Goal: Task Accomplishment & Management: Manage account settings

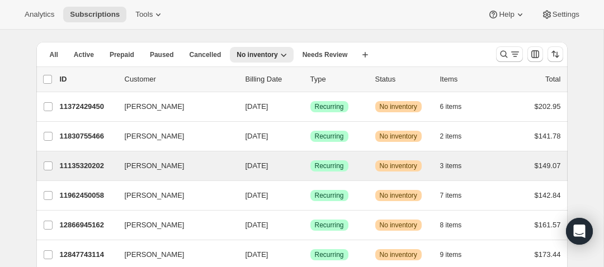
scroll to position [17, 0]
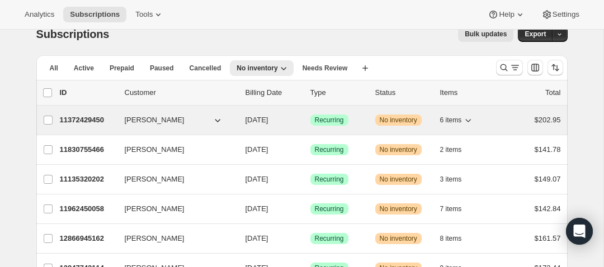
click at [92, 120] on p "11372429450" at bounding box center [88, 120] width 56 height 11
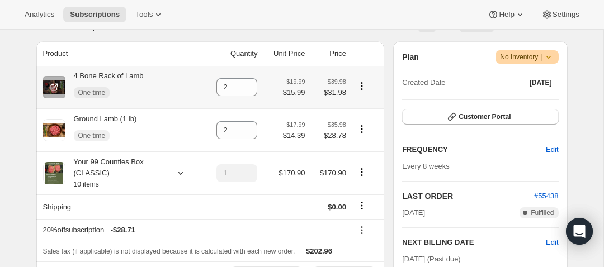
scroll to position [206, 0]
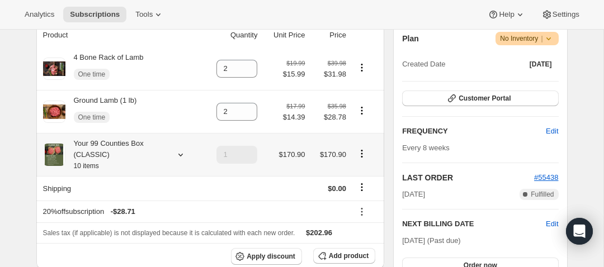
click at [181, 154] on icon at bounding box center [180, 154] width 11 height 11
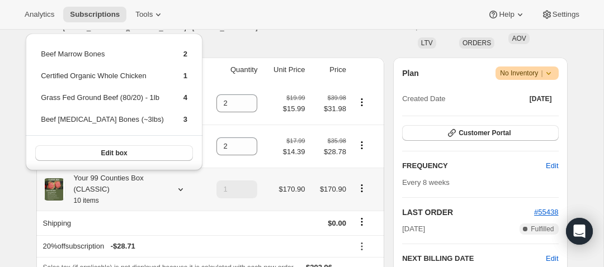
scroll to position [169, 0]
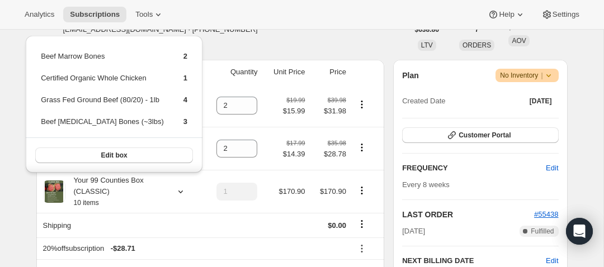
click at [276, 45] on div "Rebecca Mueller rsmueller5@gmail.com · +18473738941 1 subscription" at bounding box center [222, 29] width 372 height 43
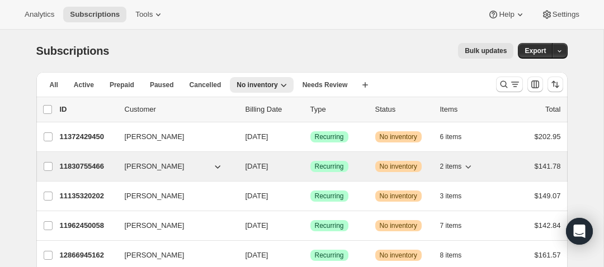
click at [101, 170] on p "11830755466" at bounding box center [88, 166] width 56 height 11
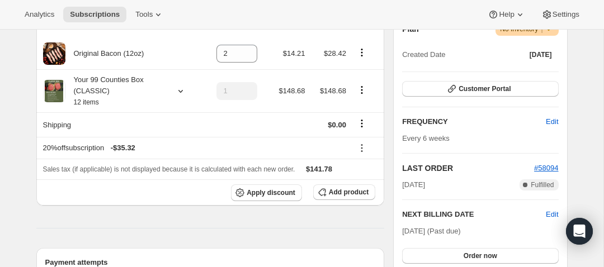
scroll to position [214, 0]
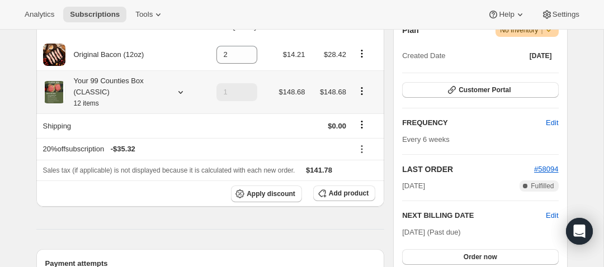
click at [180, 95] on icon at bounding box center [180, 92] width 11 height 11
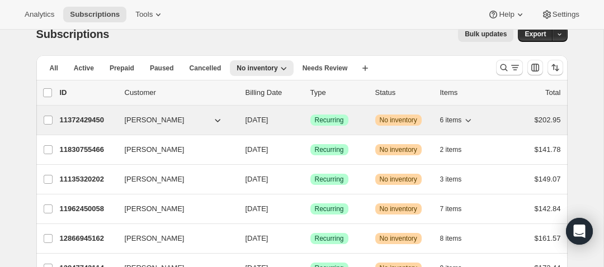
scroll to position [36, 0]
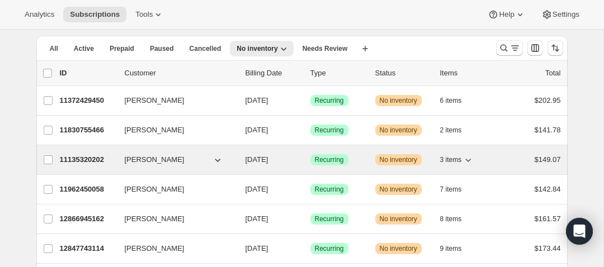
click at [102, 157] on p "11135320202" at bounding box center [88, 159] width 56 height 11
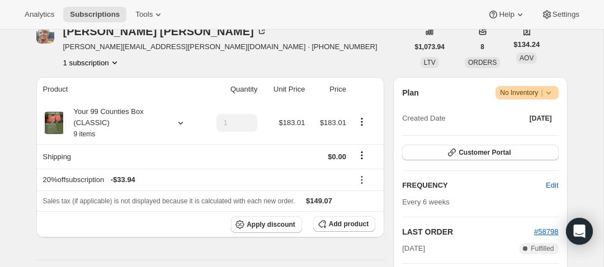
scroll to position [156, 0]
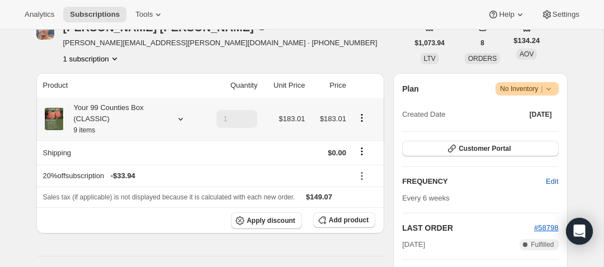
click at [182, 124] on icon at bounding box center [180, 119] width 11 height 11
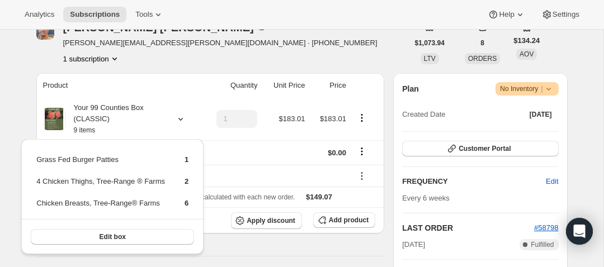
click at [290, 41] on div "Sherry Roeder sherry.roeder@gmail.com · +13192700146 1 subscription" at bounding box center [222, 43] width 372 height 43
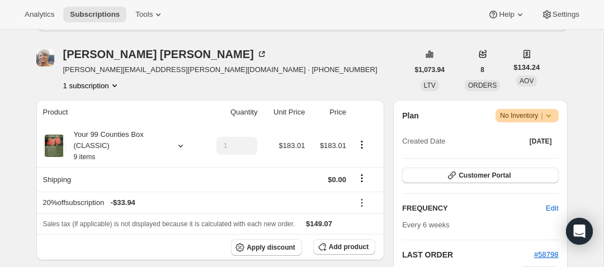
scroll to position [60, 0]
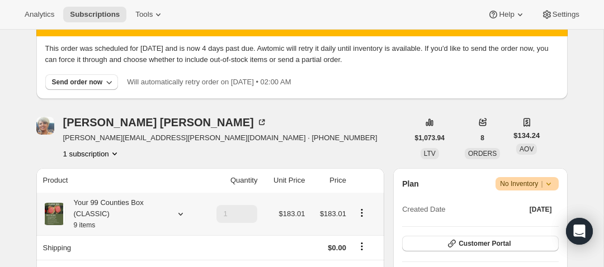
click at [181, 216] on icon at bounding box center [180, 214] width 11 height 11
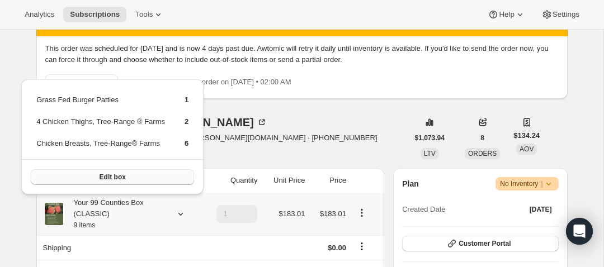
click at [154, 182] on button "Edit box" at bounding box center [112, 178] width 163 height 16
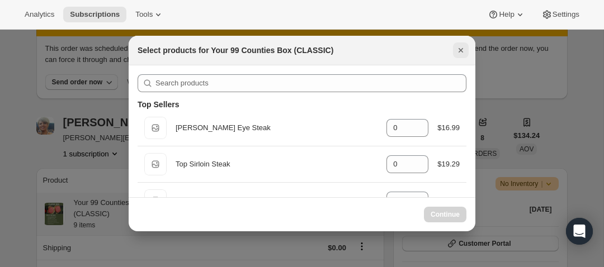
click at [464, 52] on icon "Close" at bounding box center [460, 50] width 11 height 11
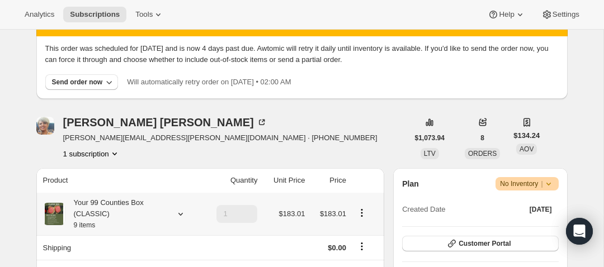
click at [184, 213] on icon at bounding box center [180, 214] width 11 height 11
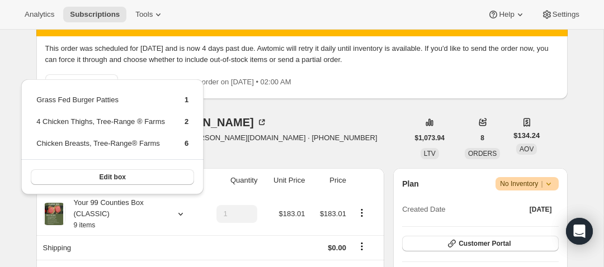
click at [253, 133] on div "Sherry Roeder sherry.roeder@gmail.com · +13192700146 1 subscription" at bounding box center [222, 138] width 372 height 43
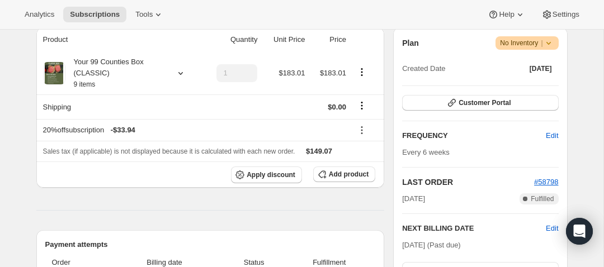
scroll to position [165, 0]
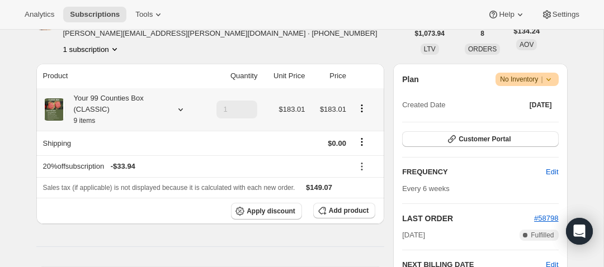
click at [181, 110] on icon at bounding box center [180, 109] width 11 height 11
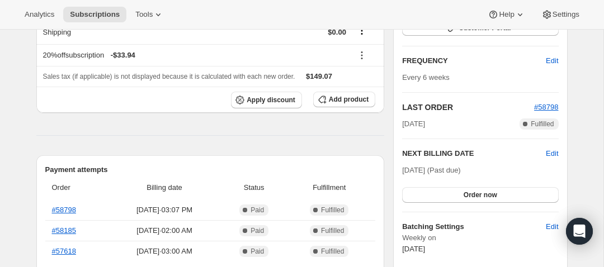
scroll to position [330, 0]
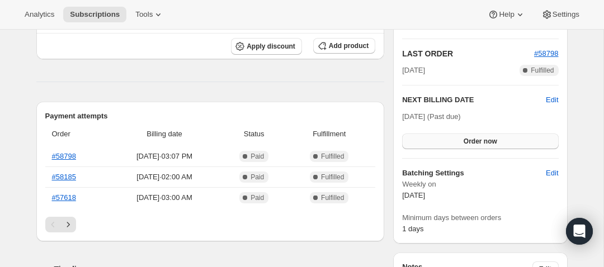
click at [426, 140] on button "Order now" at bounding box center [480, 142] width 156 height 16
click at [426, 141] on button "Click to confirm" at bounding box center [480, 142] width 156 height 16
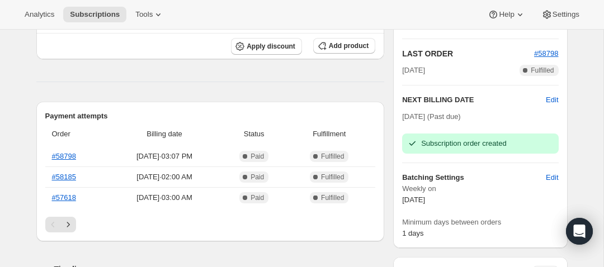
scroll to position [0, 0]
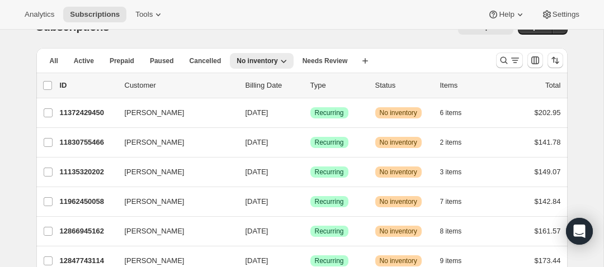
scroll to position [43, 0]
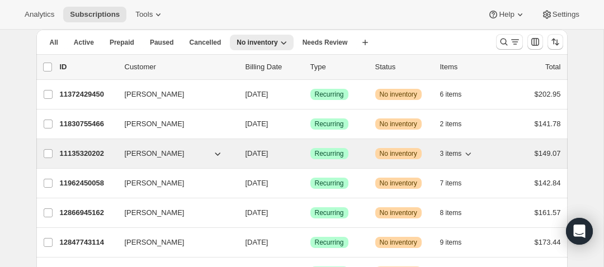
click at [78, 156] on p "11135320202" at bounding box center [88, 153] width 56 height 11
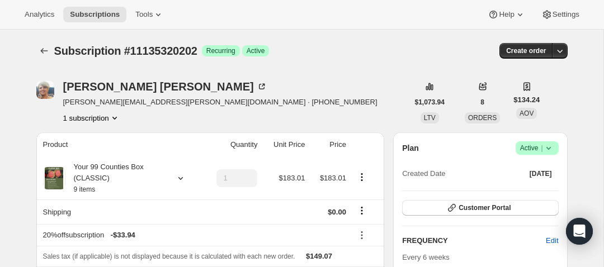
scroll to position [23, 0]
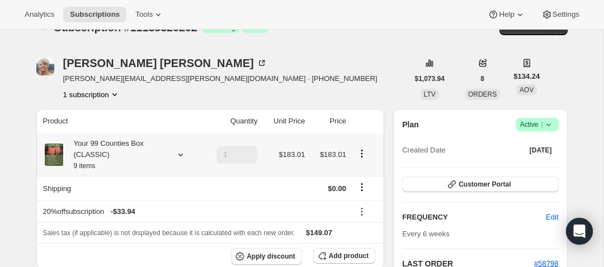
click at [180, 156] on icon at bounding box center [180, 155] width 4 height 3
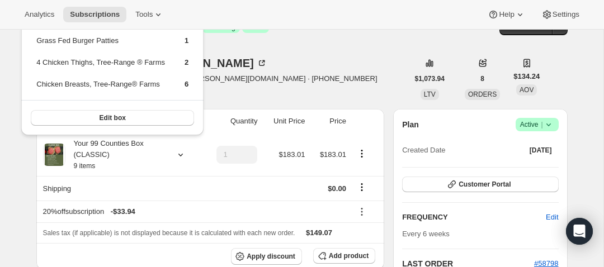
click at [303, 67] on div "Sherry Roeder sherry.roeder@gmail.com · +13192700146 1 subscription" at bounding box center [222, 79] width 372 height 43
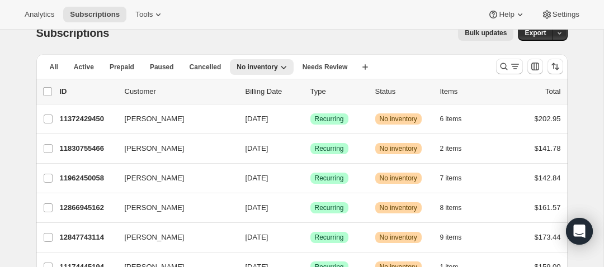
scroll to position [41, 0]
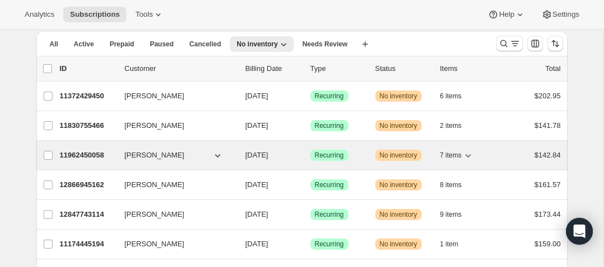
click at [92, 157] on p "11962450058" at bounding box center [88, 155] width 56 height 11
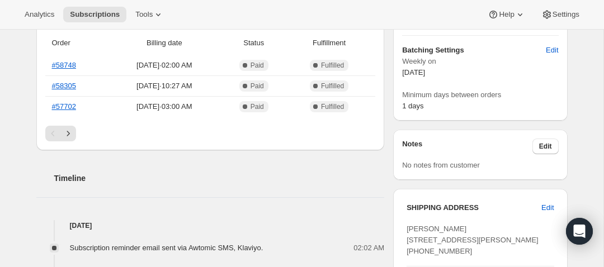
scroll to position [459, 0]
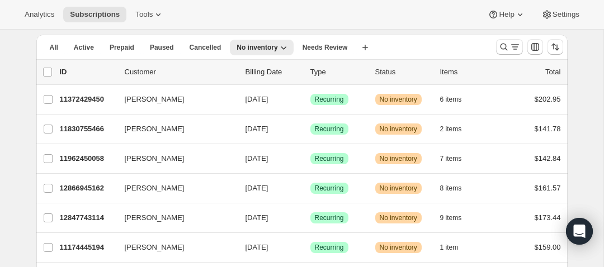
scroll to position [63, 0]
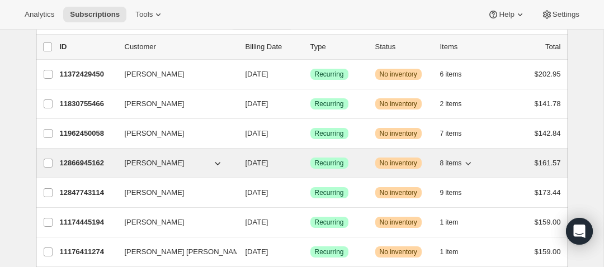
click at [87, 164] on p "12866945162" at bounding box center [88, 163] width 56 height 11
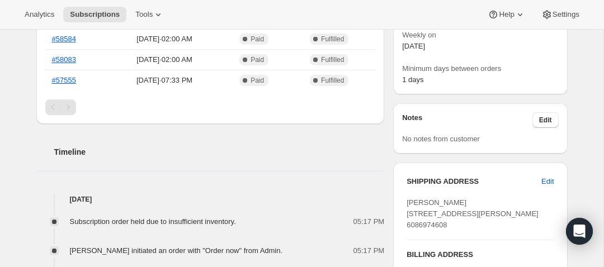
scroll to position [350, 0]
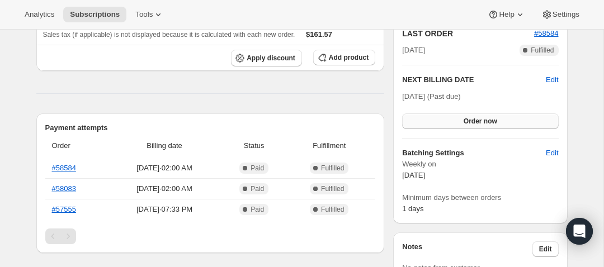
click at [499, 120] on button "Order now" at bounding box center [480, 122] width 156 height 16
click at [457, 120] on span "Click to confirm" at bounding box center [480, 121] width 51 height 9
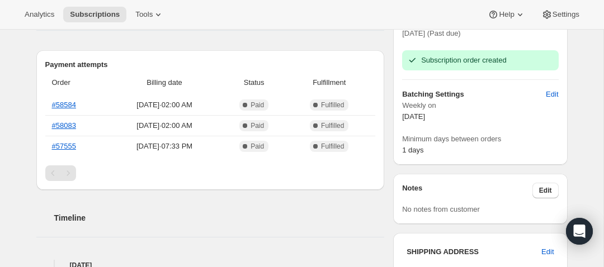
scroll to position [535, 0]
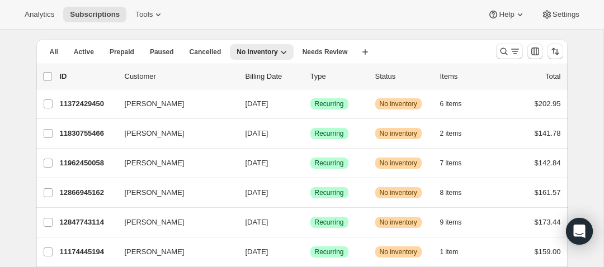
scroll to position [79, 0]
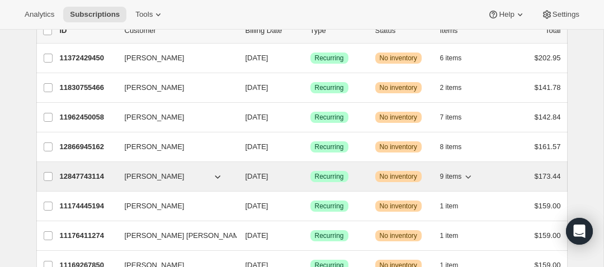
click at [91, 181] on p "12847743114" at bounding box center [88, 176] width 56 height 11
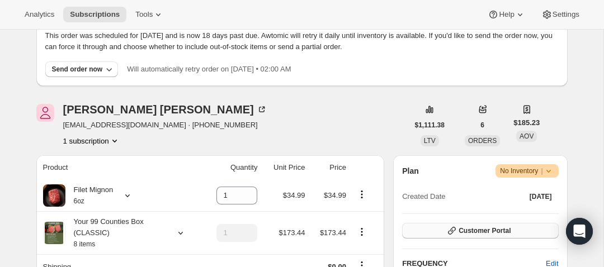
scroll to position [261, 0]
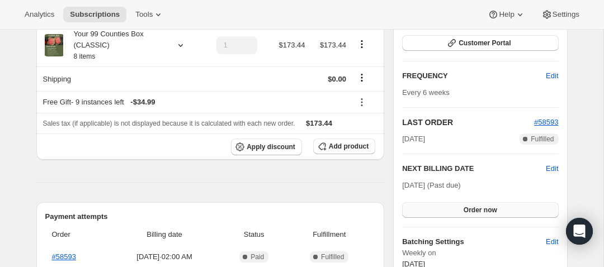
click at [459, 209] on button "Order now" at bounding box center [480, 211] width 156 height 16
click at [435, 203] on button "Click to confirm" at bounding box center [480, 211] width 156 height 16
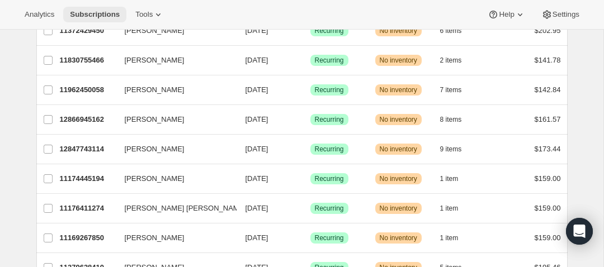
scroll to position [113, 0]
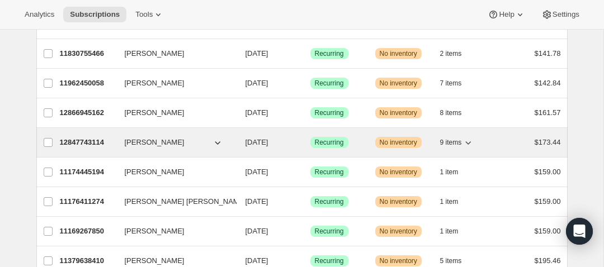
click at [84, 142] on p "12847743114" at bounding box center [88, 142] width 56 height 11
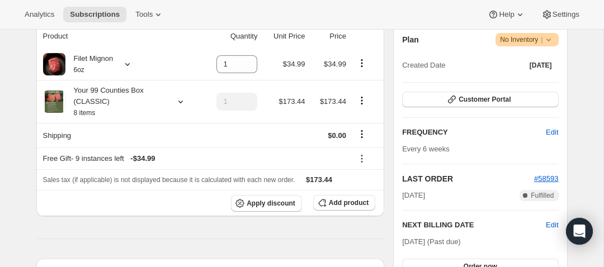
scroll to position [177, 0]
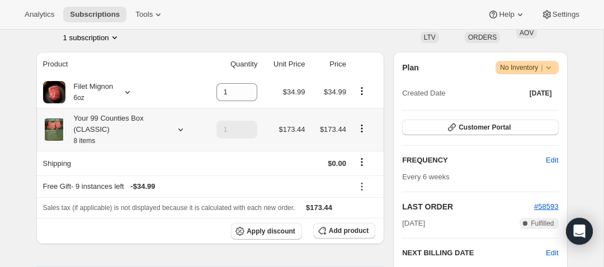
click at [178, 128] on icon at bounding box center [180, 129] width 11 height 11
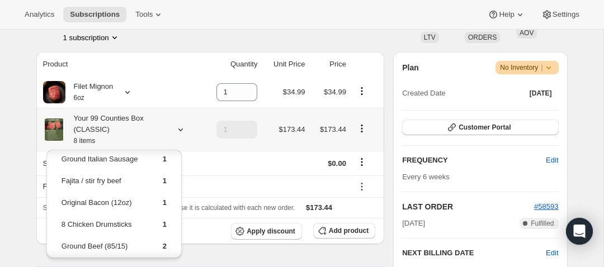
scroll to position [12, 0]
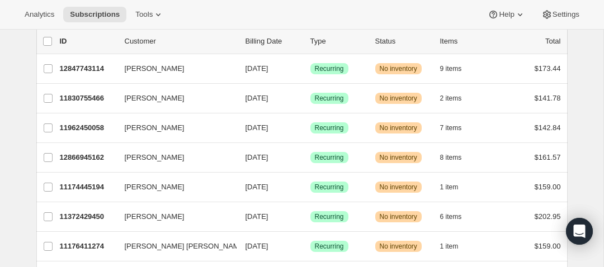
scroll to position [69, 0]
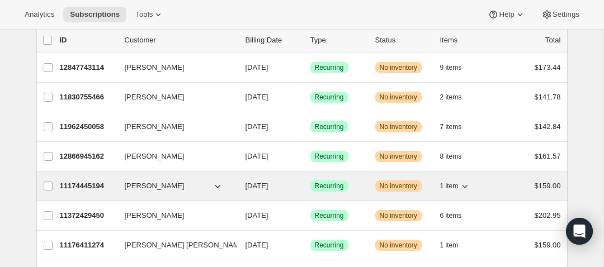
click at [82, 191] on p "11174445194" at bounding box center [88, 186] width 56 height 11
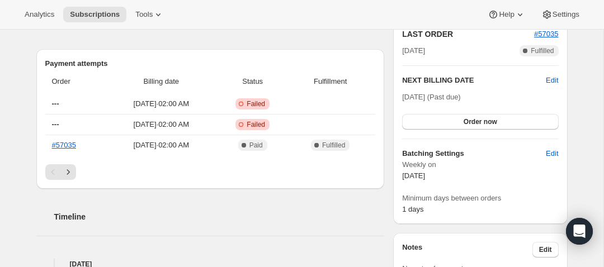
scroll to position [370, 0]
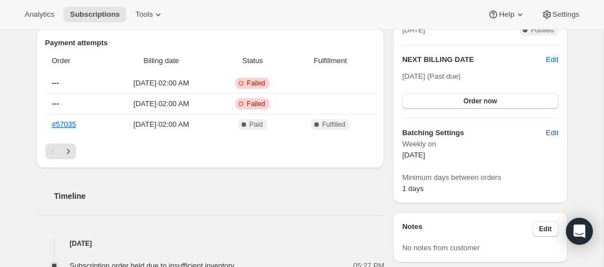
click at [465, 110] on div "Plan Warning No Inventory | Created Date Apr 20, 2024 Customer Portal FREQUENCY…" at bounding box center [480, 30] width 156 height 327
click at [464, 104] on span "Order now" at bounding box center [481, 101] width 34 height 9
click at [449, 106] on button "Click to confirm" at bounding box center [480, 101] width 156 height 16
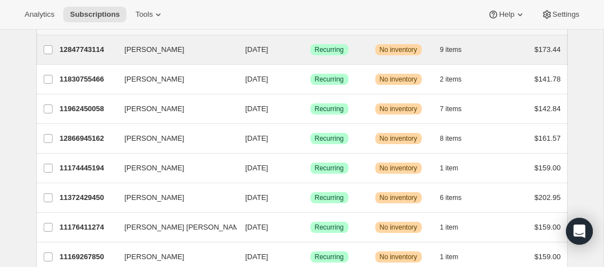
scroll to position [92, 0]
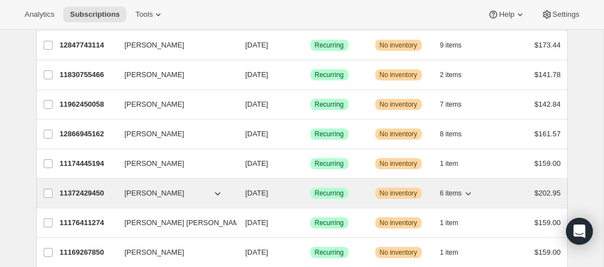
click at [90, 191] on p "11372429450" at bounding box center [88, 193] width 56 height 11
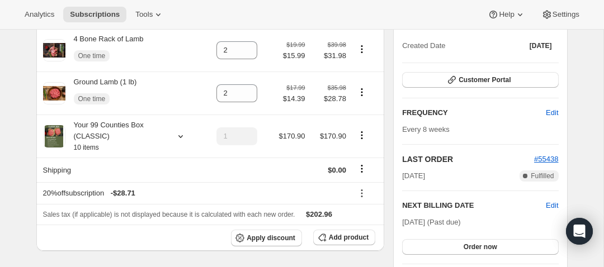
scroll to position [238, 0]
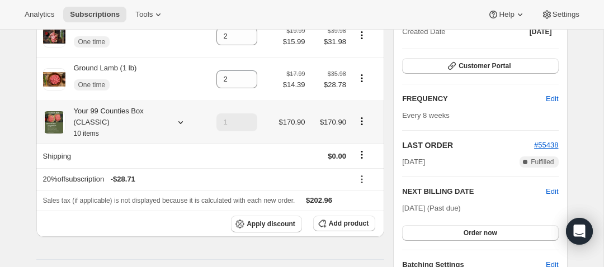
click at [180, 125] on icon at bounding box center [180, 122] width 11 height 11
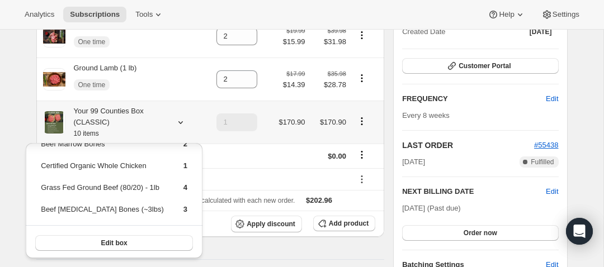
scroll to position [21, 0]
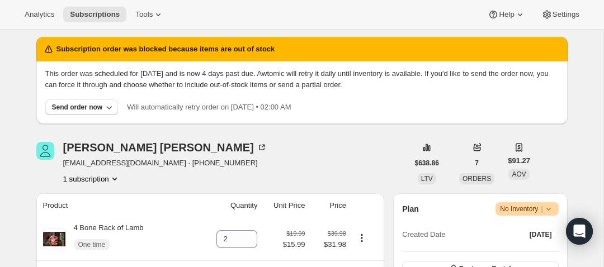
scroll to position [0, 0]
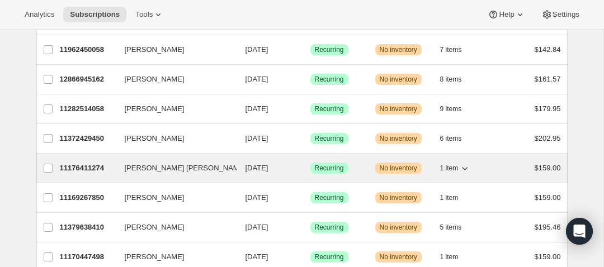
scroll to position [168, 0]
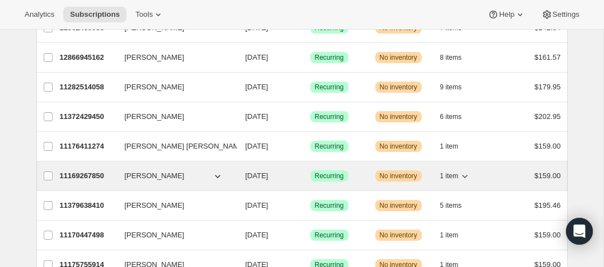
click at [89, 176] on p "11169267850" at bounding box center [88, 176] width 56 height 11
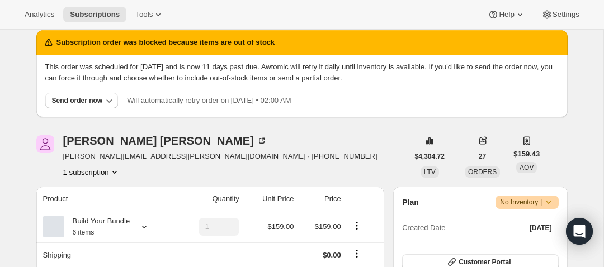
scroll to position [116, 0]
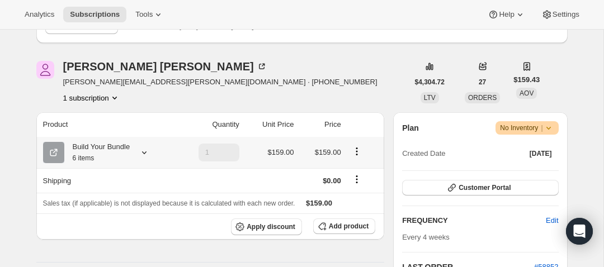
click at [145, 154] on icon at bounding box center [144, 152] width 11 height 11
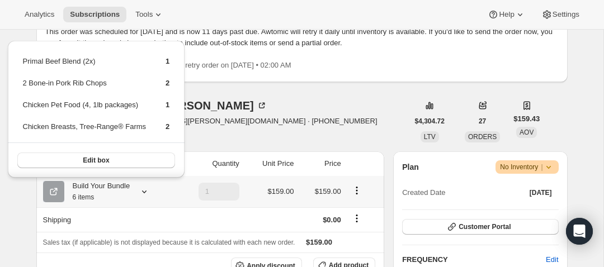
scroll to position [73, 0]
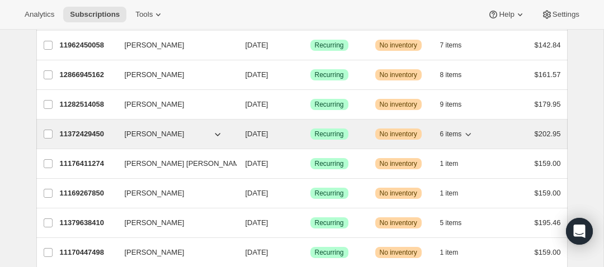
scroll to position [165, 0]
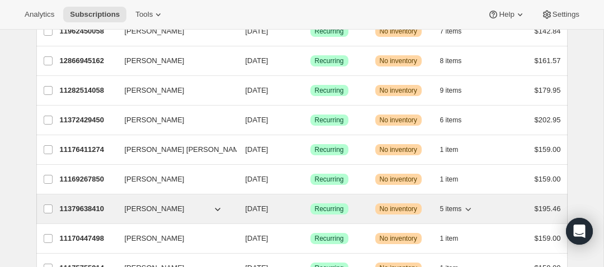
click at [97, 208] on p "11379638410" at bounding box center [88, 209] width 56 height 11
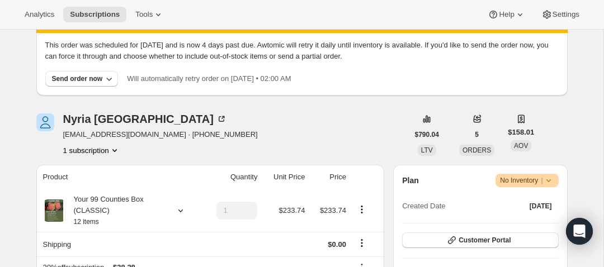
scroll to position [160, 0]
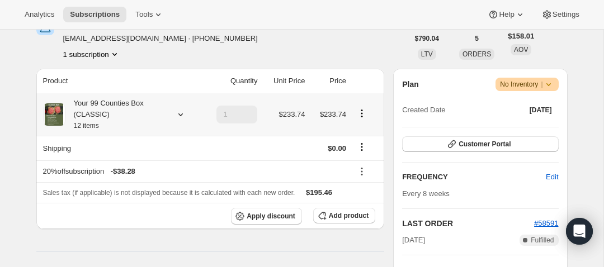
click at [180, 120] on icon at bounding box center [180, 114] width 11 height 11
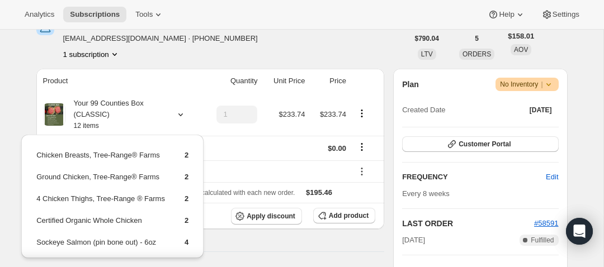
click at [240, 41] on div "Nyria Lugo nyriacg@gmail.com · +16266024486 1 subscription" at bounding box center [222, 38] width 372 height 43
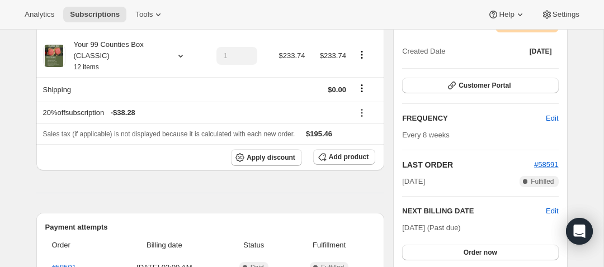
scroll to position [251, 0]
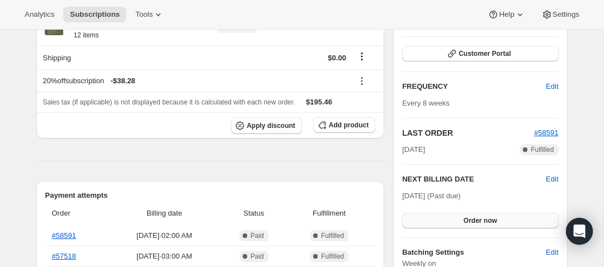
click at [478, 219] on span "Order now" at bounding box center [481, 221] width 34 height 9
click at [463, 220] on span "Click to confirm" at bounding box center [480, 221] width 51 height 9
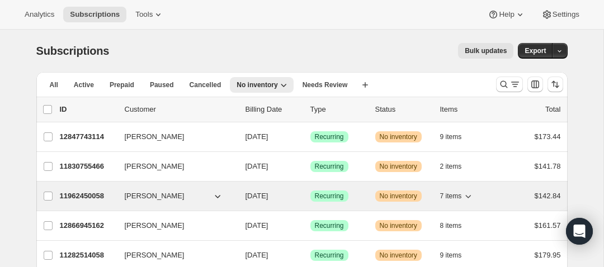
scroll to position [243, 0]
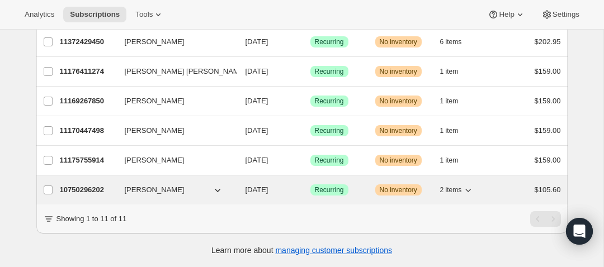
click at [105, 187] on p "10750296202" at bounding box center [88, 190] width 56 height 11
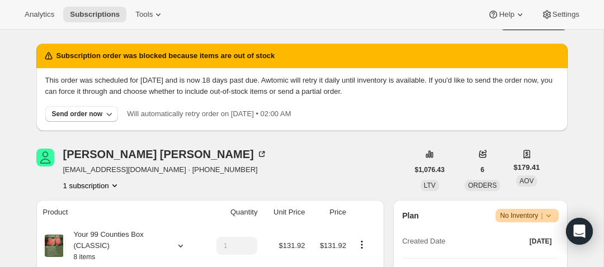
scroll to position [62, 0]
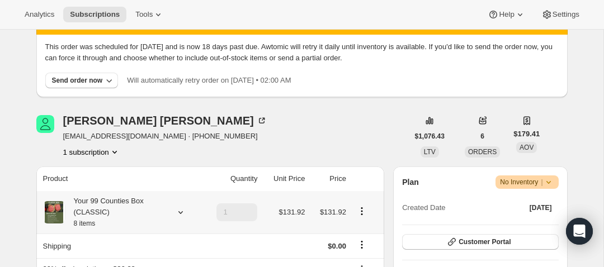
click at [178, 213] on icon at bounding box center [180, 212] width 11 height 11
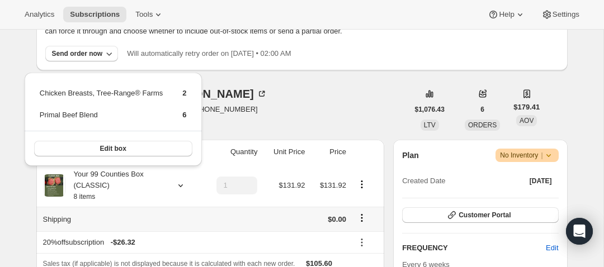
scroll to position [91, 0]
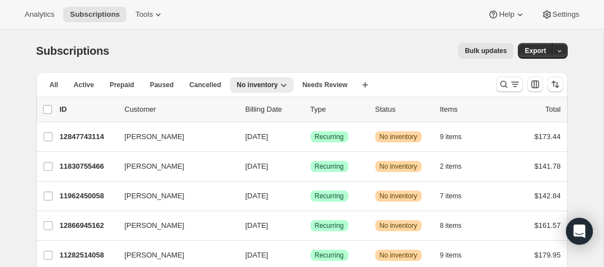
scroll to position [243, 0]
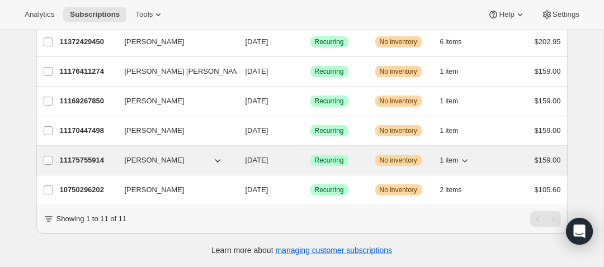
click at [93, 163] on p "11175755914" at bounding box center [88, 160] width 56 height 11
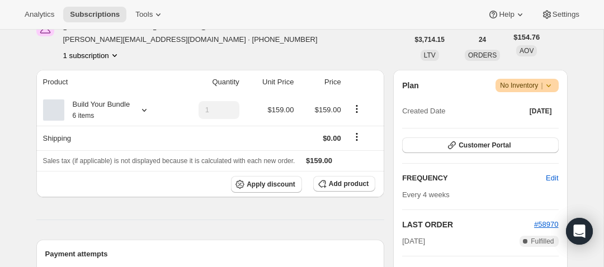
scroll to position [190, 0]
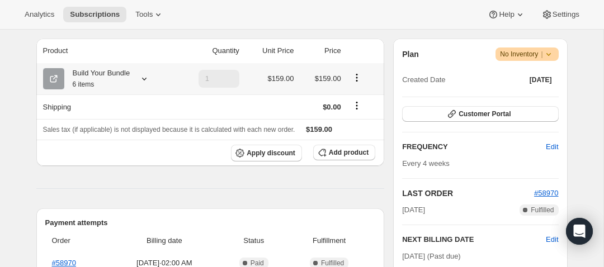
click at [150, 79] on icon at bounding box center [144, 78] width 11 height 11
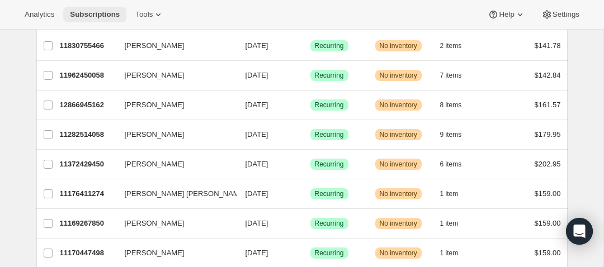
scroll to position [243, 0]
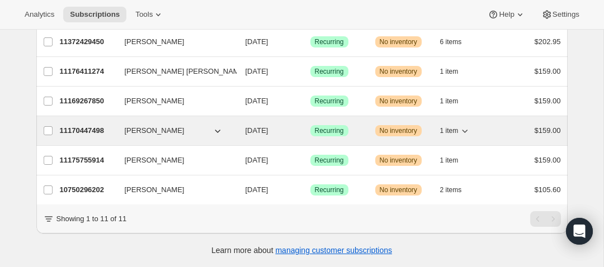
click at [90, 126] on p "11170447498" at bounding box center [88, 130] width 56 height 11
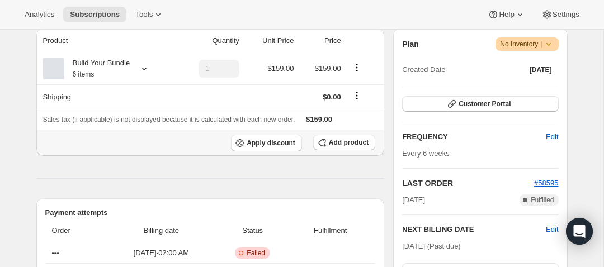
scroll to position [179, 0]
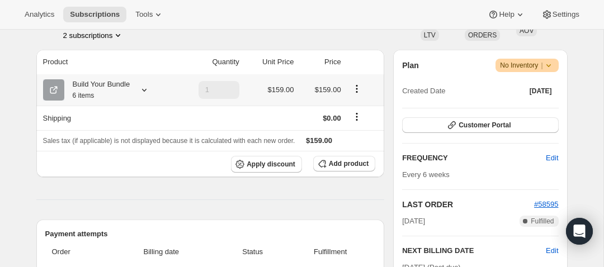
click at [141, 89] on div at bounding box center [142, 89] width 16 height 11
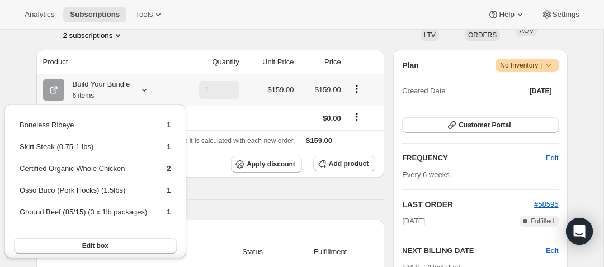
scroll to position [4, 0]
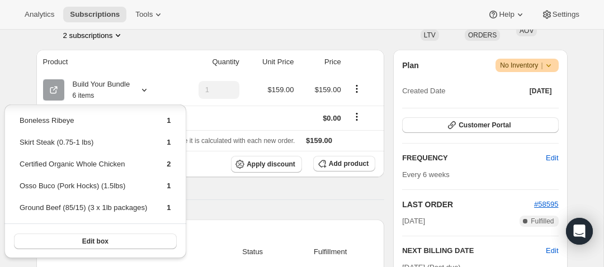
click at [11, 25] on div "Analytics Subscriptions Tools Help Settings" at bounding box center [302, 15] width 604 height 30
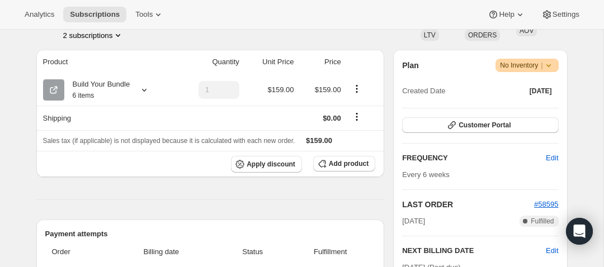
scroll to position [0, 0]
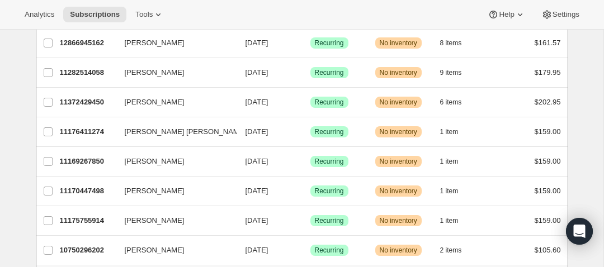
scroll to position [220, 0]
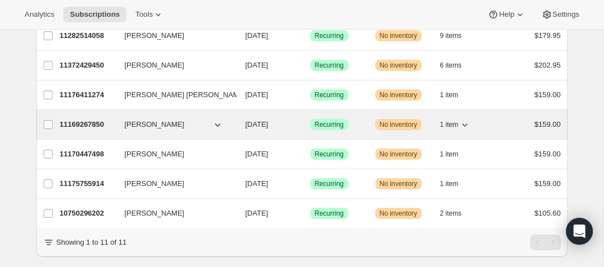
click at [87, 122] on p "11169267850" at bounding box center [88, 124] width 56 height 11
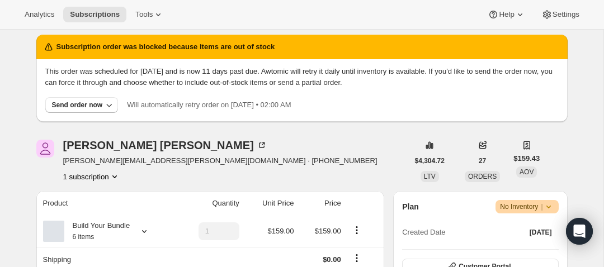
scroll to position [70, 0]
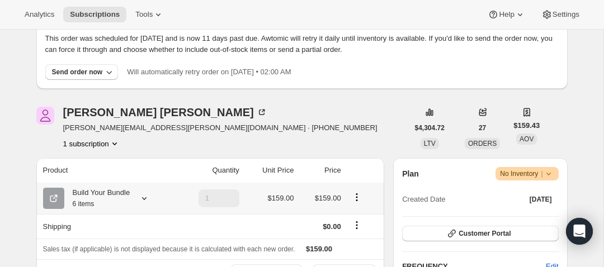
click at [145, 203] on icon at bounding box center [144, 198] width 11 height 11
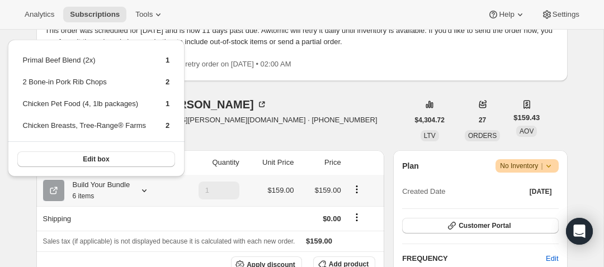
scroll to position [81, 0]
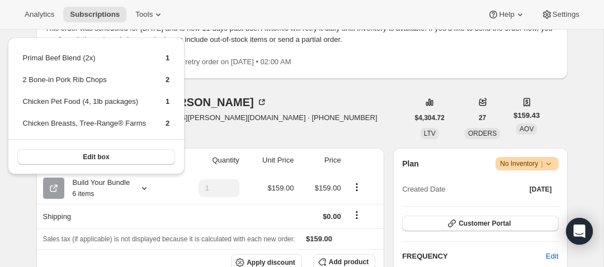
click at [258, 104] on div "Andrew Dahle andrew.dahle@gmail.com · +16178348242 1 subscription" at bounding box center [222, 118] width 372 height 43
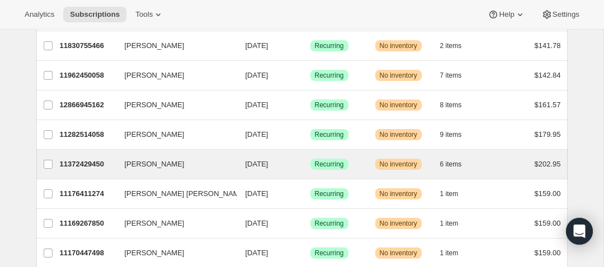
scroll to position [150, 0]
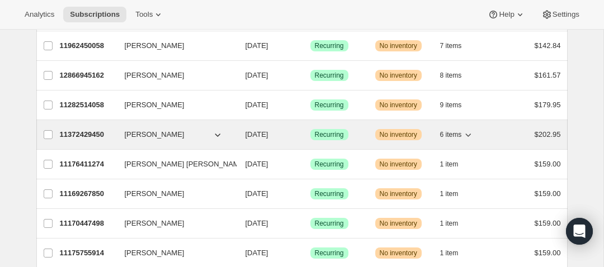
click at [84, 133] on p "11372429450" at bounding box center [88, 134] width 56 height 11
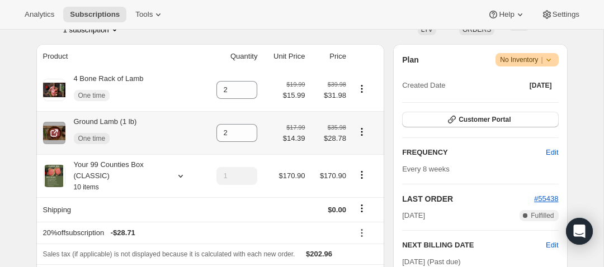
scroll to position [206, 0]
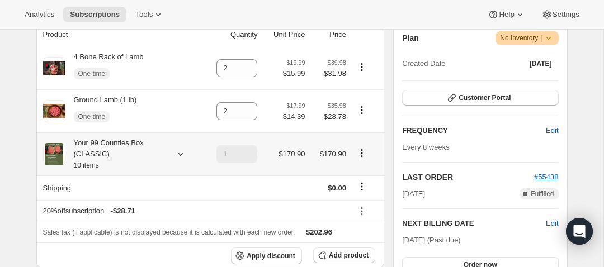
click at [179, 153] on icon at bounding box center [180, 154] width 11 height 11
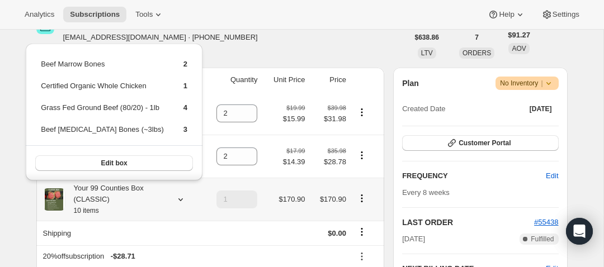
scroll to position [157, 0]
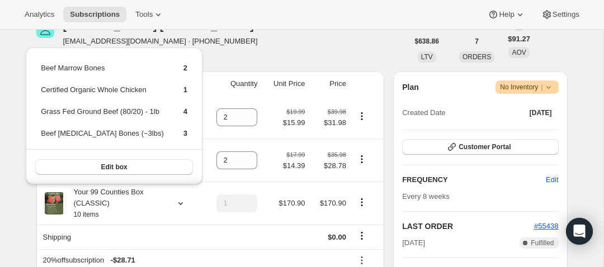
click at [280, 39] on div "Rebecca Mueller rsmueller5@gmail.com · +18473738941 1 subscription" at bounding box center [222, 41] width 372 height 43
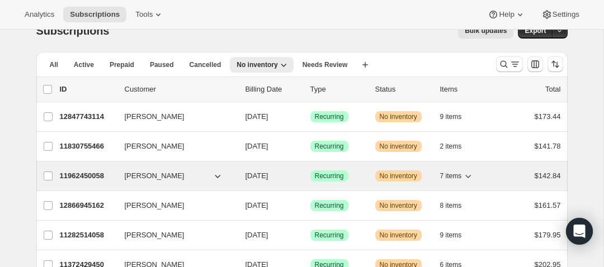
scroll to position [36, 0]
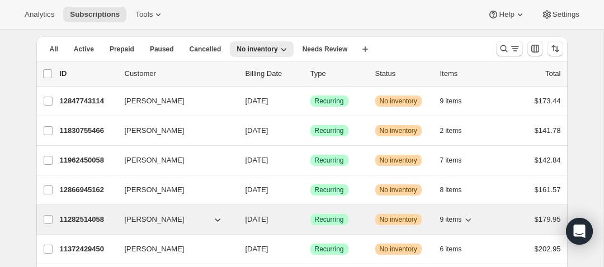
click at [88, 218] on p "11282514058" at bounding box center [88, 219] width 56 height 11
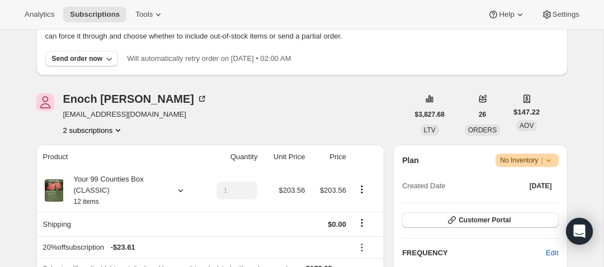
scroll to position [114, 0]
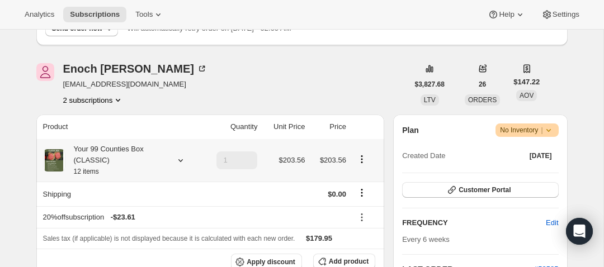
click at [184, 162] on icon at bounding box center [180, 160] width 11 height 11
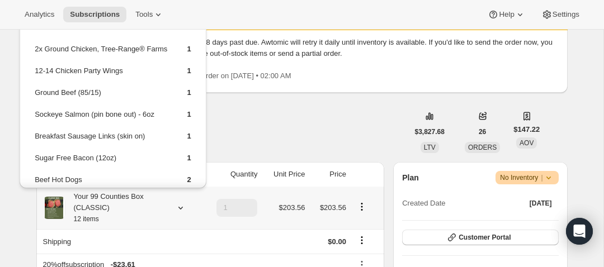
scroll to position [64, 0]
